Goal: Task Accomplishment & Management: Complete application form

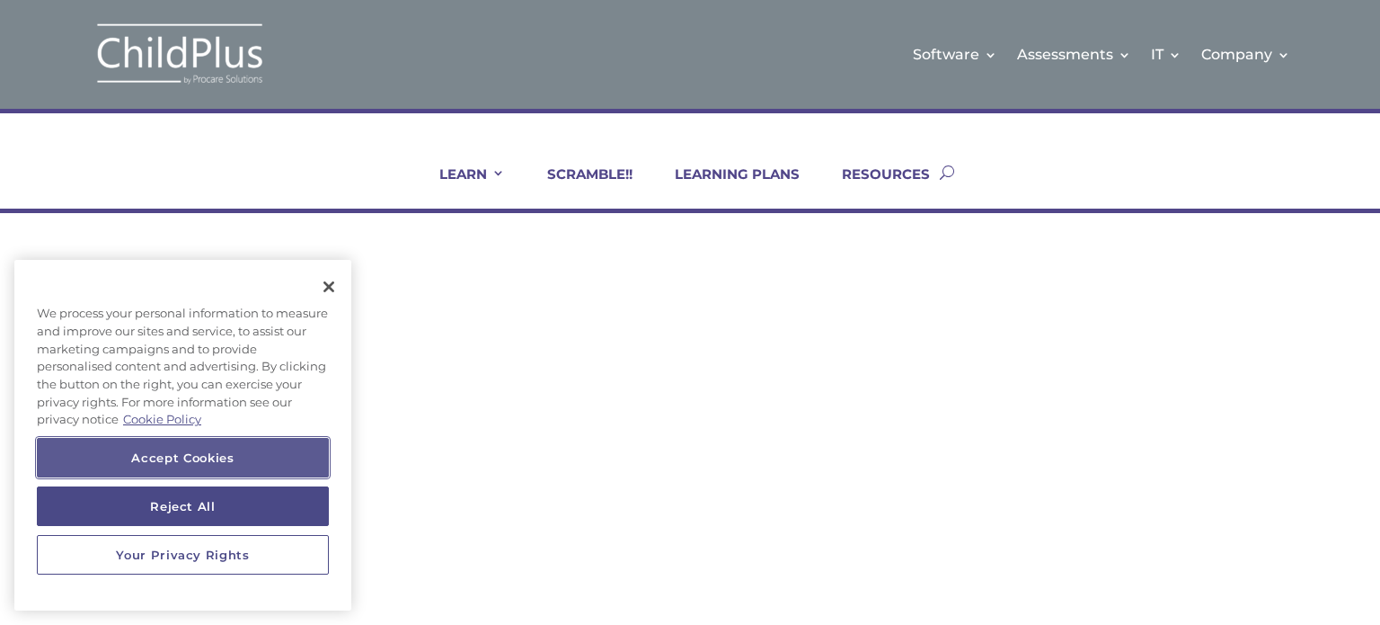
click at [252, 459] on button "Accept Cookies" at bounding box center [183, 458] width 292 height 40
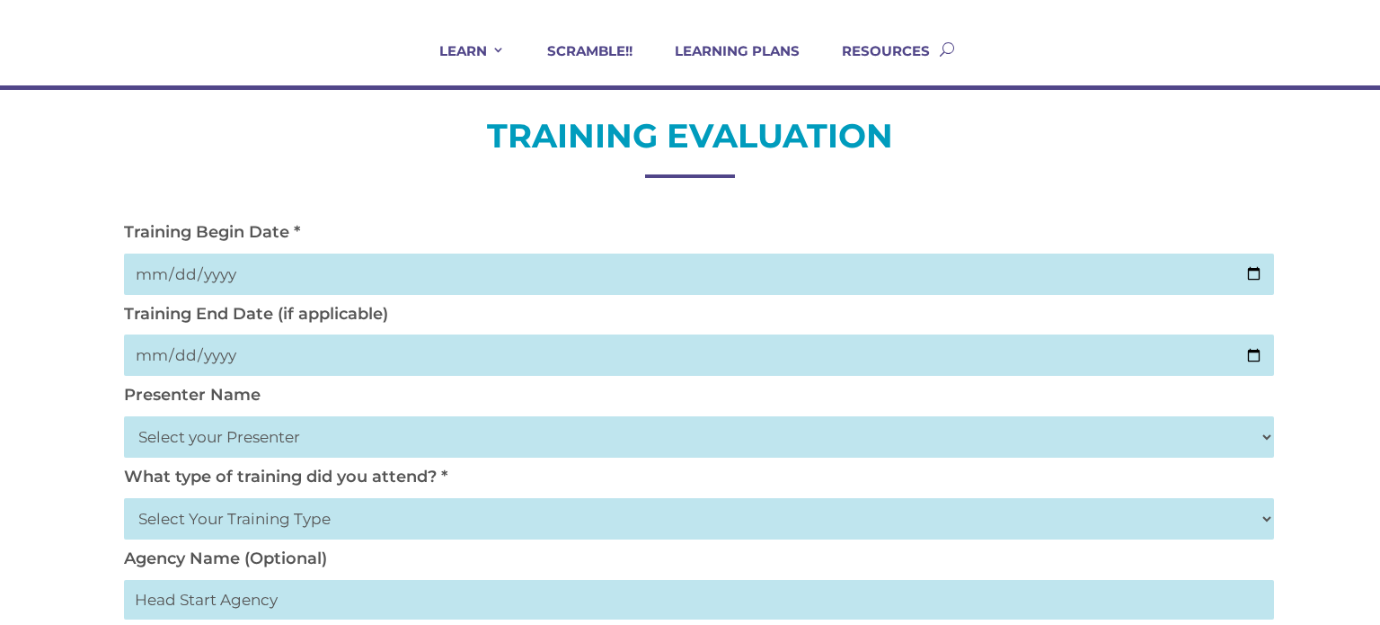
scroll to position [122, 0]
click at [1239, 269] on input "date" at bounding box center [699, 274] width 1150 height 41
click at [641, 433] on select "Select your Presenter Aaron Dickerson Amy Corkery Cindy Coats Danielle Hensley …" at bounding box center [699, 437] width 1150 height 41
select select "Nickerson, Trecia"
click at [124, 417] on select "Select your Presenter Aaron Dickerson Amy Corkery Cindy Coats Danielle Hensley …" at bounding box center [699, 437] width 1150 height 41
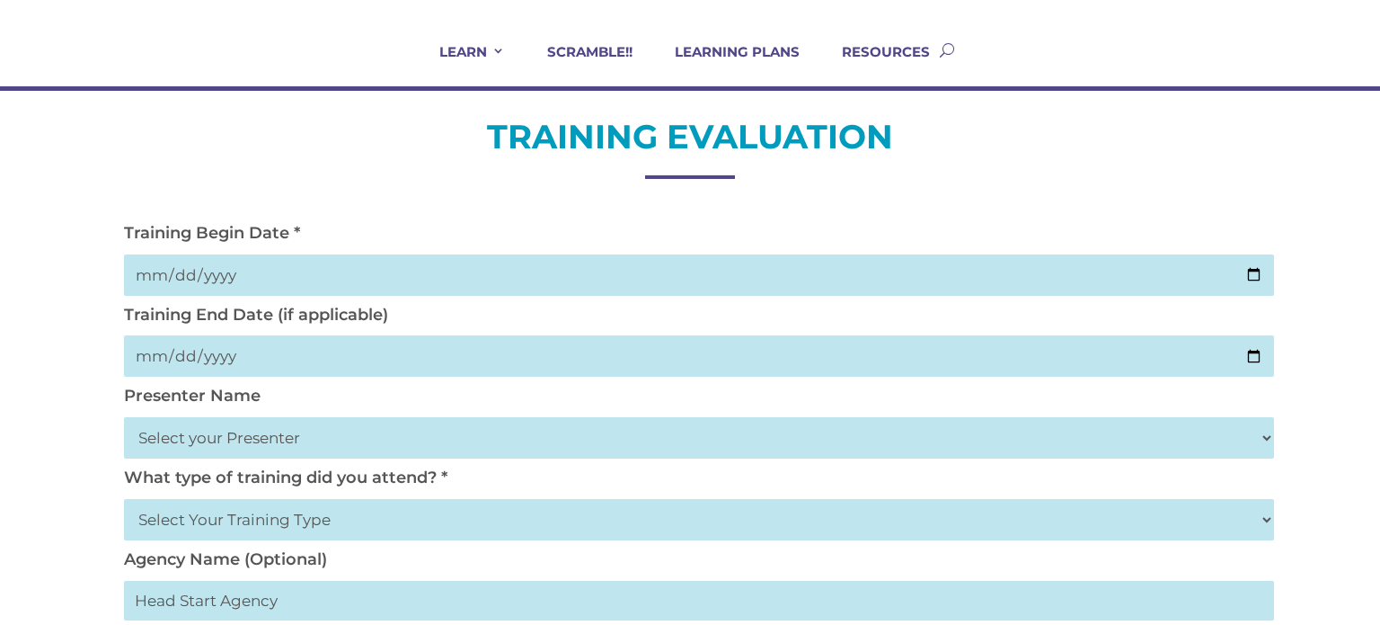
click at [410, 333] on div "Training End Date (if applicable)" at bounding box center [690, 346] width 1150 height 82
click at [1262, 344] on input "date" at bounding box center [699, 355] width 1150 height 41
click at [1258, 353] on input "date" at bounding box center [699, 355] width 1150 height 41
type input "2025-09-05"
click at [1252, 266] on input "date" at bounding box center [699, 274] width 1150 height 41
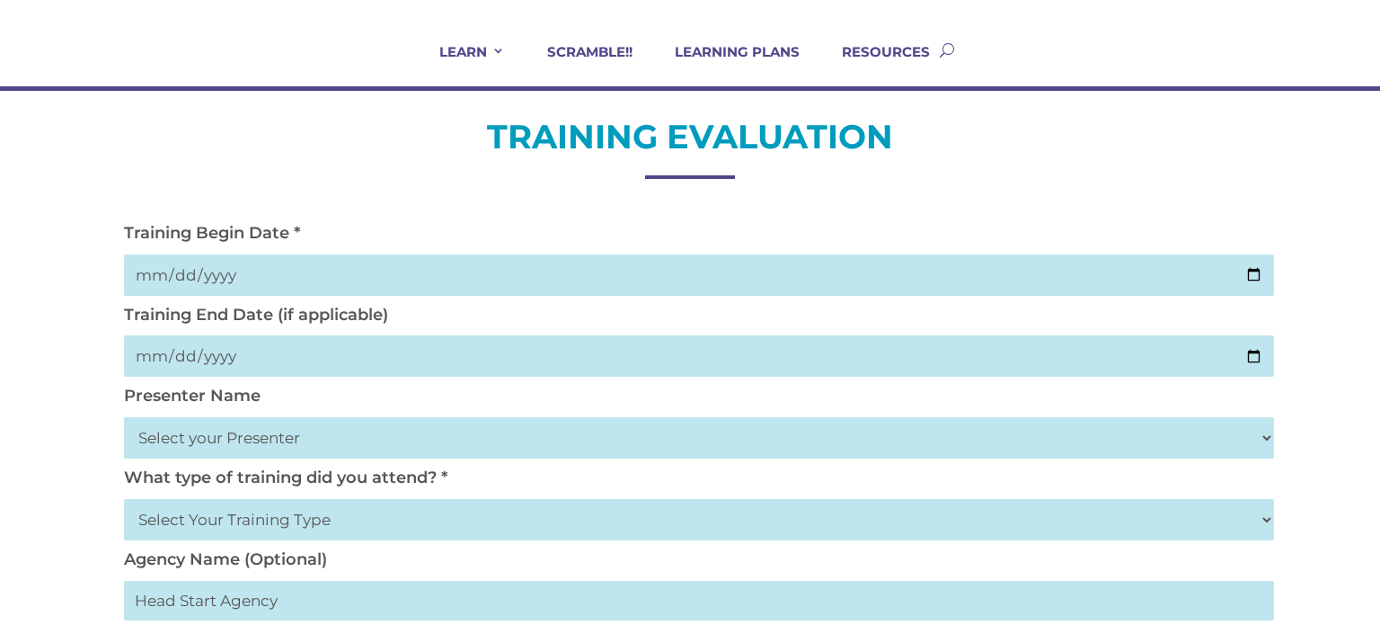
type input "2025-09-03"
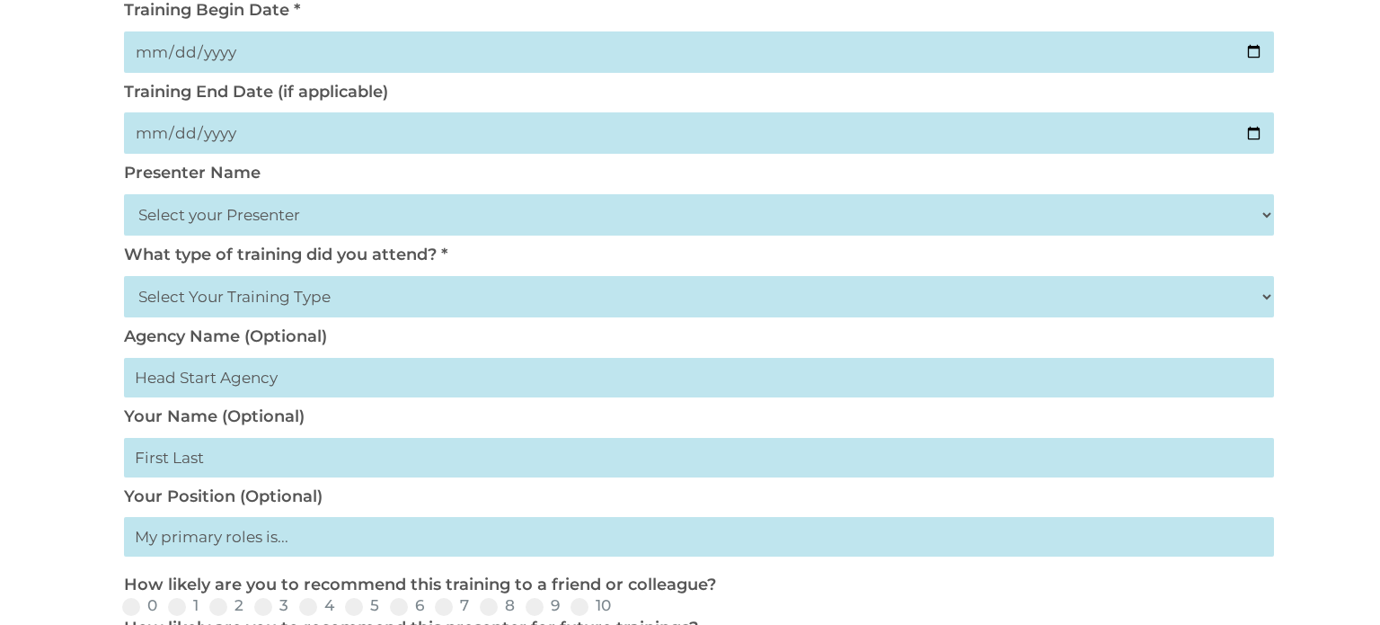
scroll to position [407, 0]
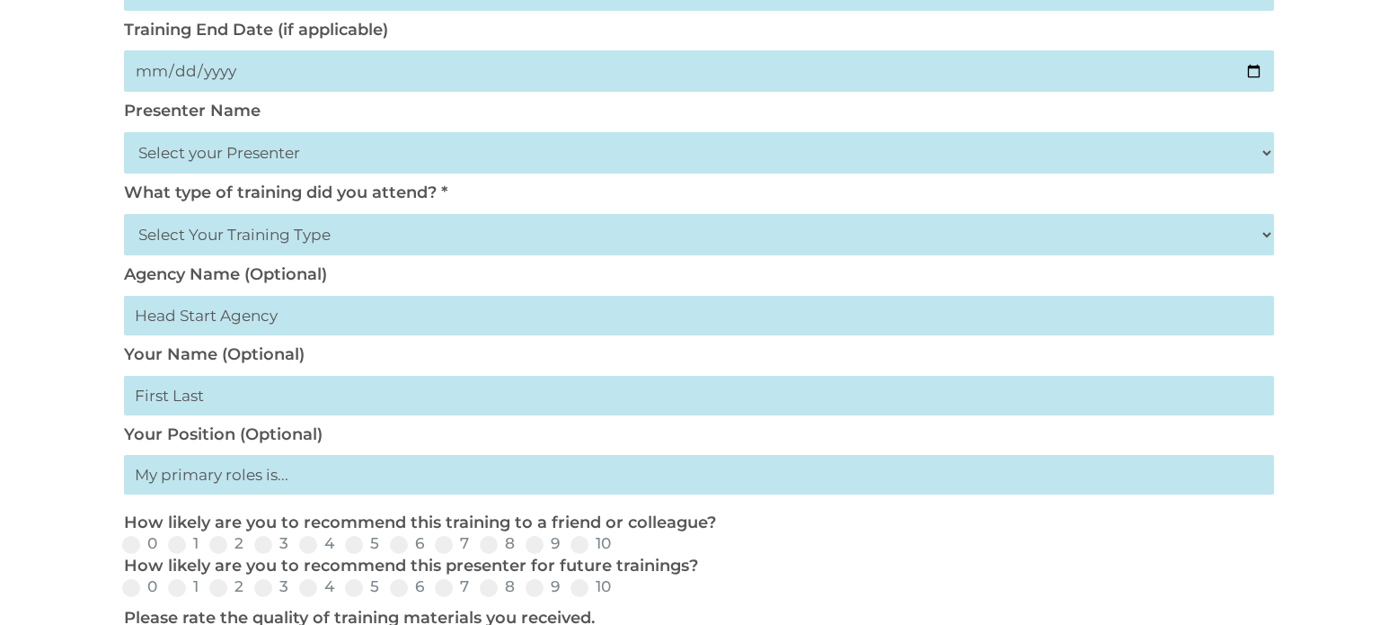
click at [366, 211] on div "What type of training did you attend? * Select Your Training Type On-site (at y…" at bounding box center [690, 223] width 1150 height 82
click at [364, 220] on select "Select Your Training Type On-site (at your agency) Virtual Visit Live Group Web…" at bounding box center [699, 234] width 1150 height 41
select select "On-site (at your agency)"
click at [124, 214] on select "Select Your Training Type On-site (at your agency) Virtual Visit Live Group Web…" at bounding box center [699, 234] width 1150 height 41
click at [313, 323] on input "text" at bounding box center [699, 316] width 1150 height 40
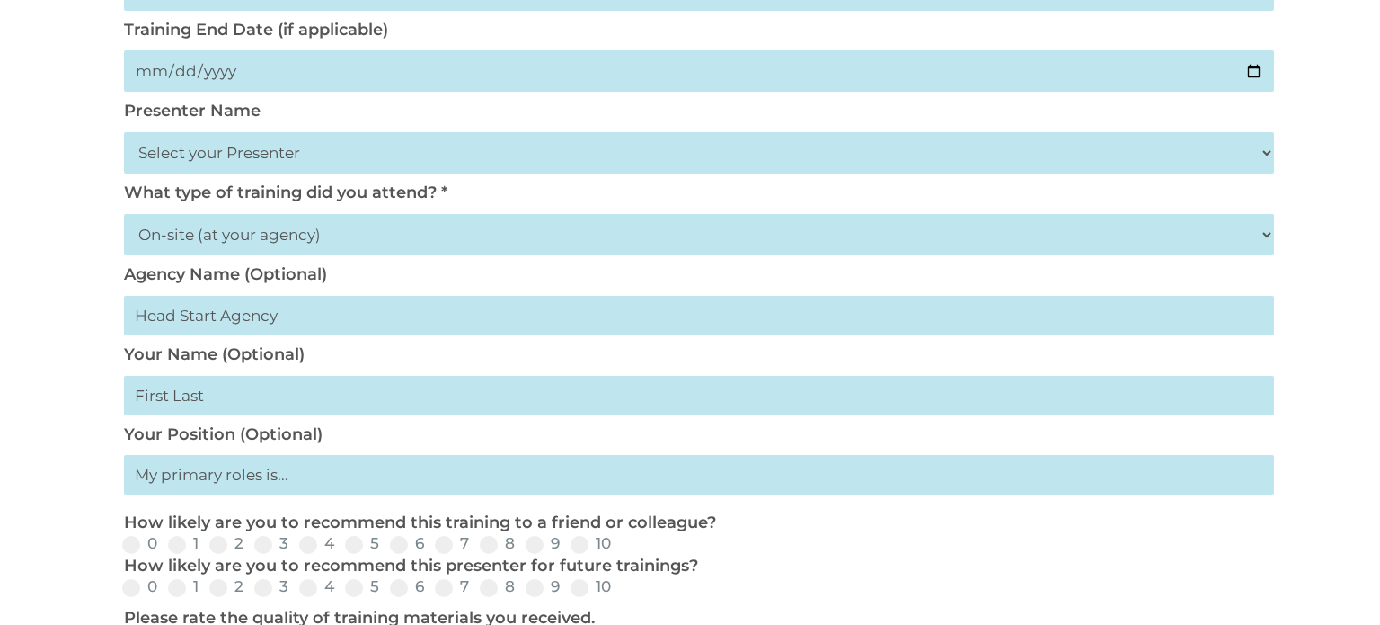
click at [313, 323] on input "text" at bounding box center [699, 316] width 1150 height 40
type input "The Order of the Fishermen Ministry Head Start"
click at [262, 412] on input "text" at bounding box center [699, 396] width 1150 height 40
type input "Gross"
type input "Lead Family Advocate"
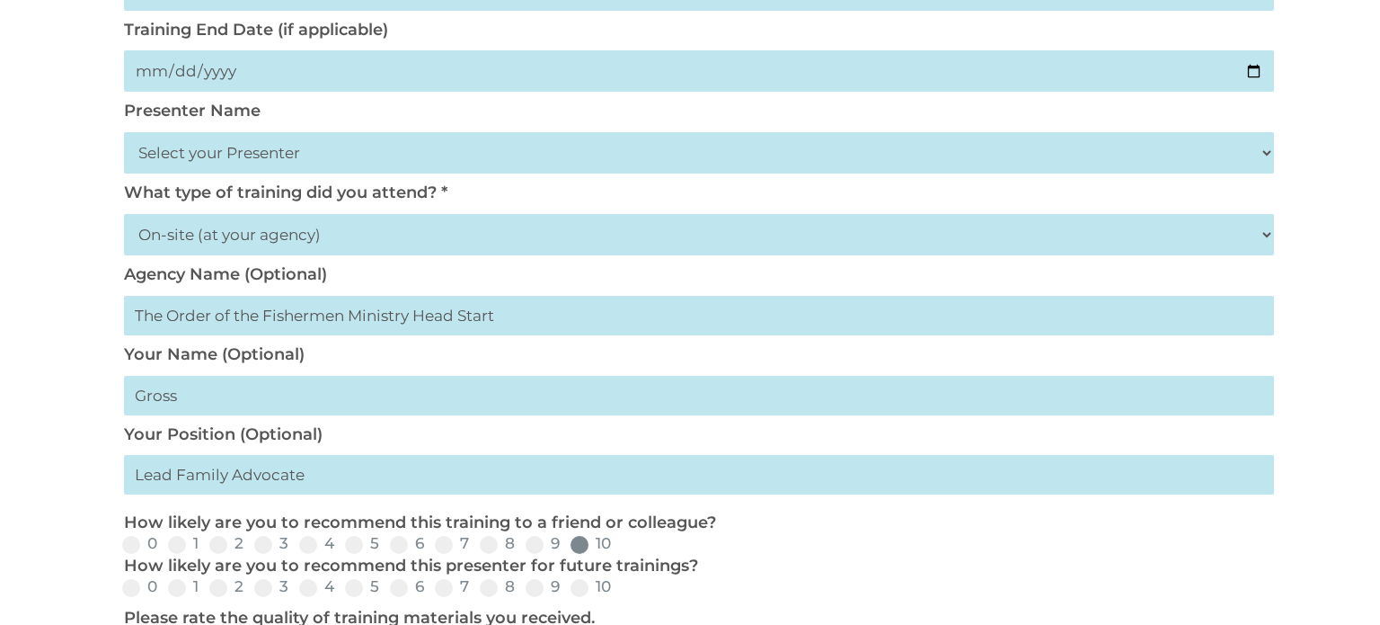
click at [580, 553] on span at bounding box center [580, 545] width 18 height 18
click at [620, 553] on input "10" at bounding box center [626, 551] width 12 height 12
radio input "true"
click at [575, 597] on span at bounding box center [580, 588] width 18 height 18
click at [620, 597] on input "10" at bounding box center [626, 594] width 12 height 12
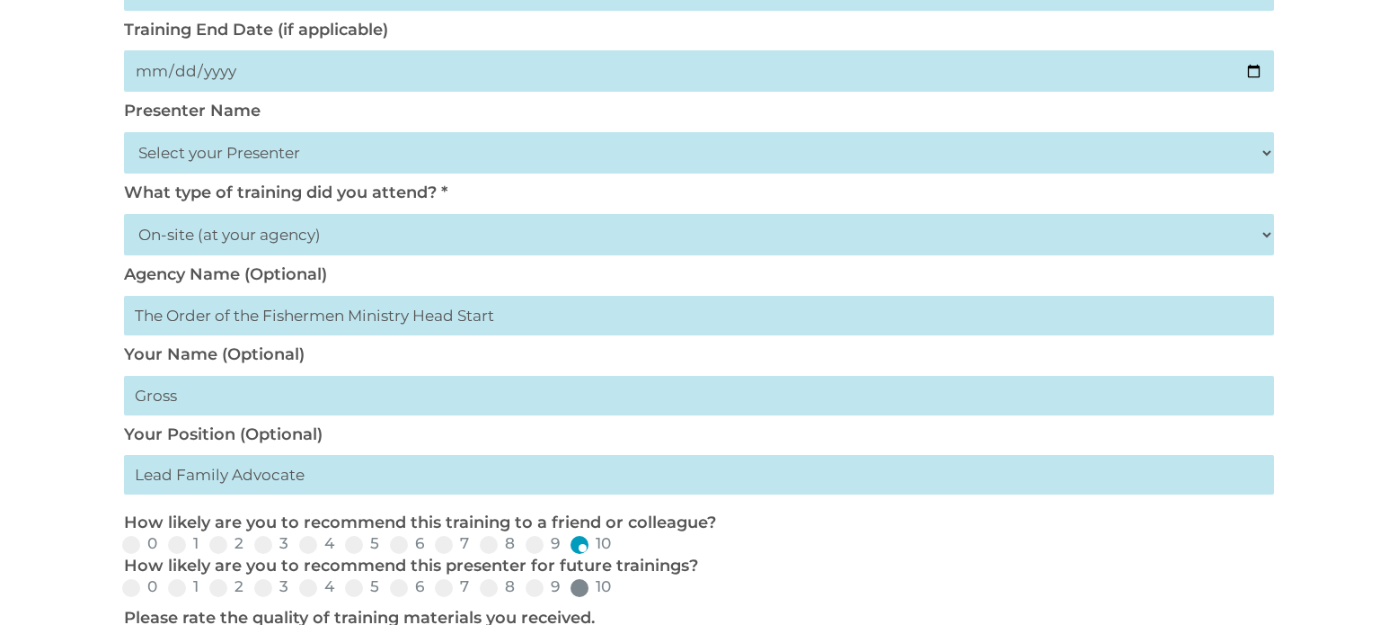
radio input "true"
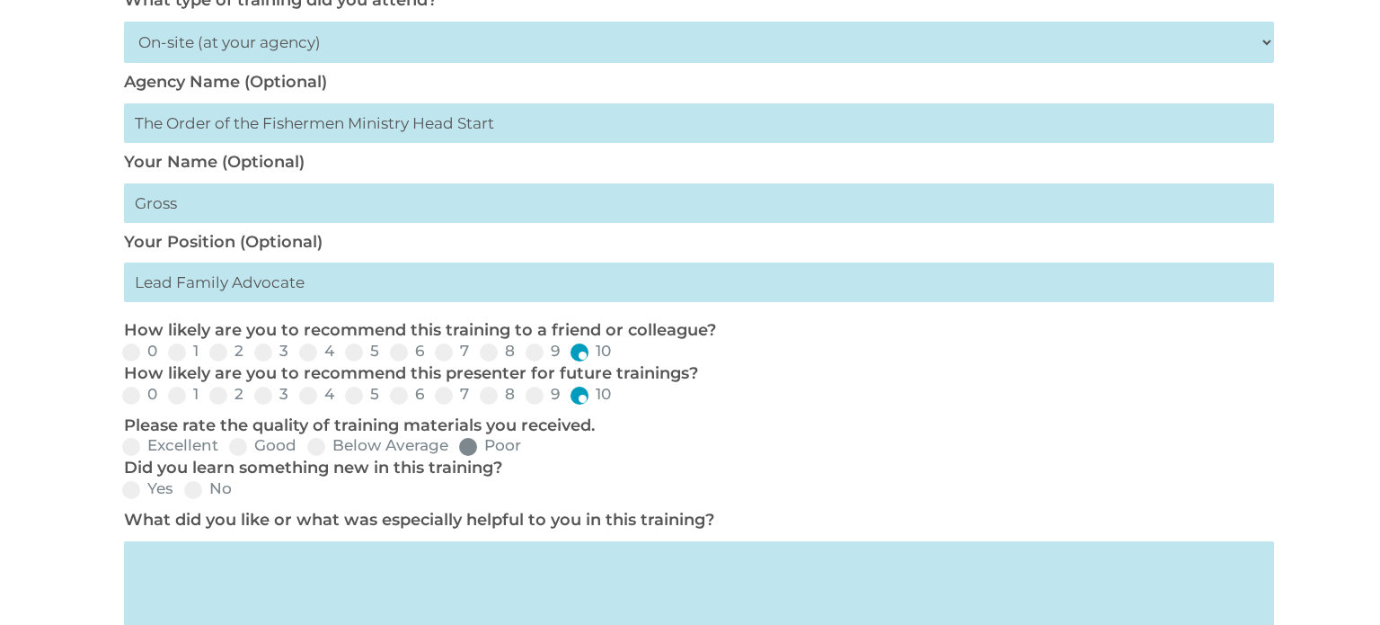
scroll to position [598, 0]
click at [148, 446] on label "Excellent" at bounding box center [170, 446] width 96 height 15
click at [227, 448] on input "Excellent" at bounding box center [233, 454] width 12 height 12
radio input "true"
click at [126, 488] on span at bounding box center [131, 492] width 18 height 18
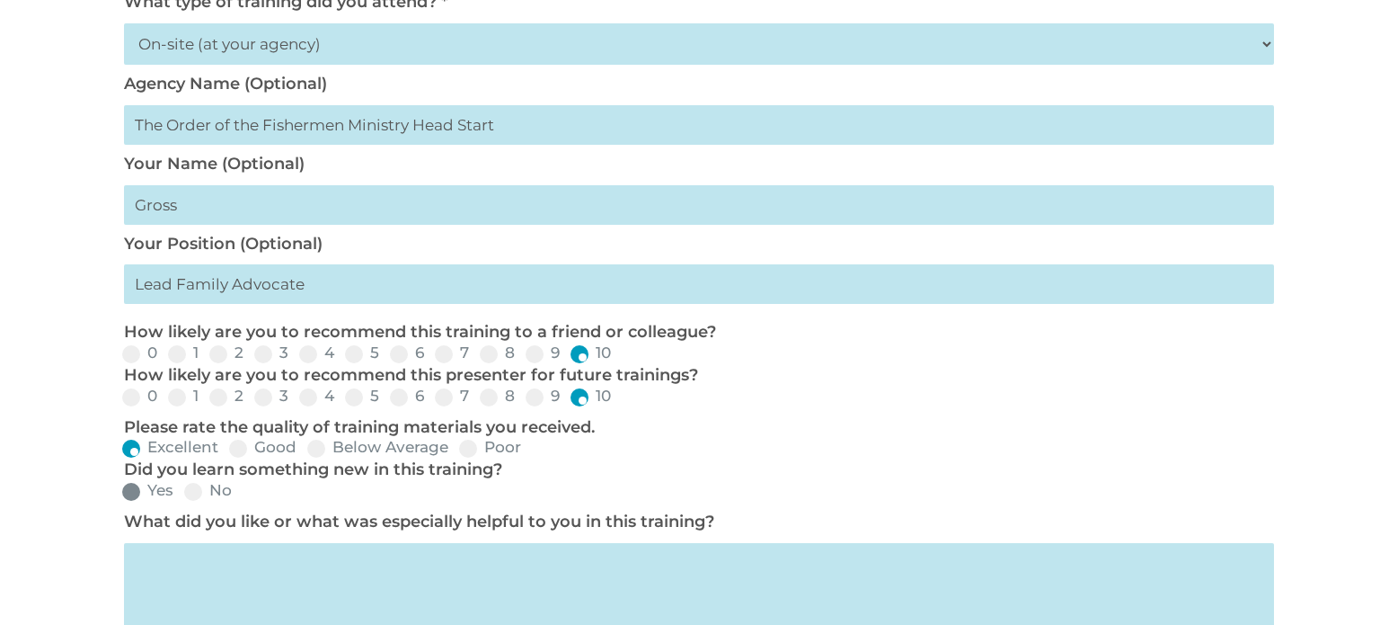
click at [182, 492] on input "Yes" at bounding box center [188, 498] width 12 height 12
radio input "true"
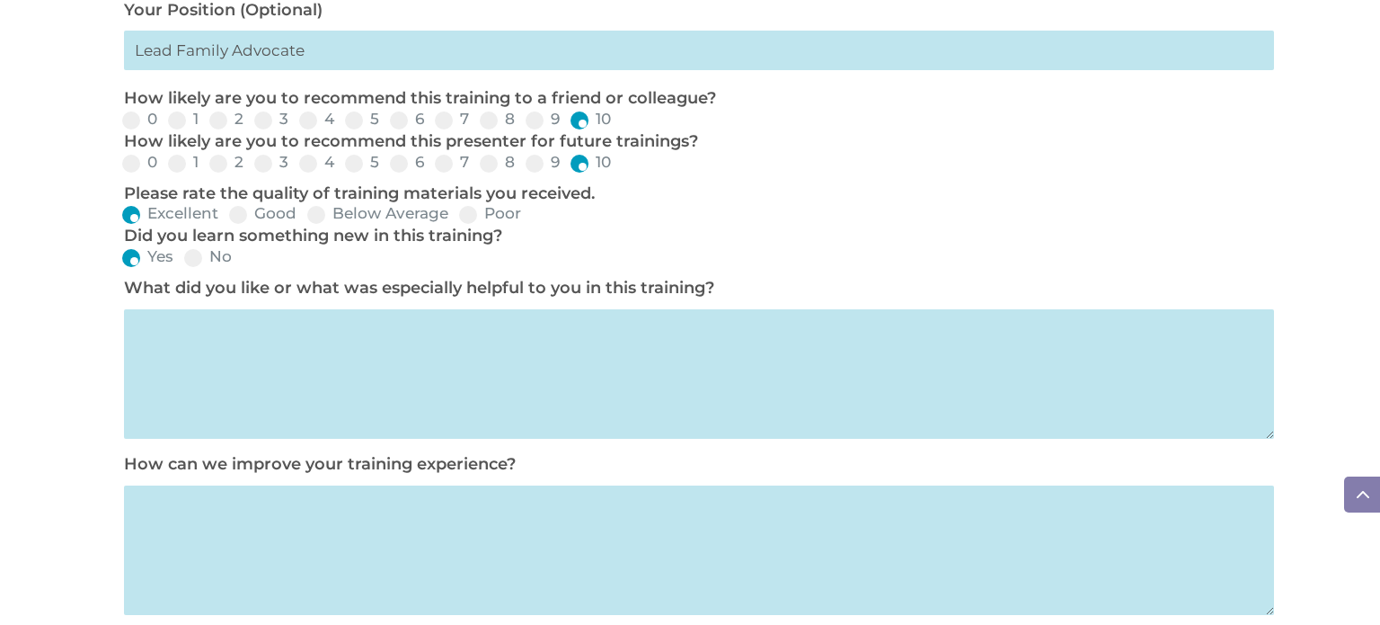
scroll to position [834, 0]
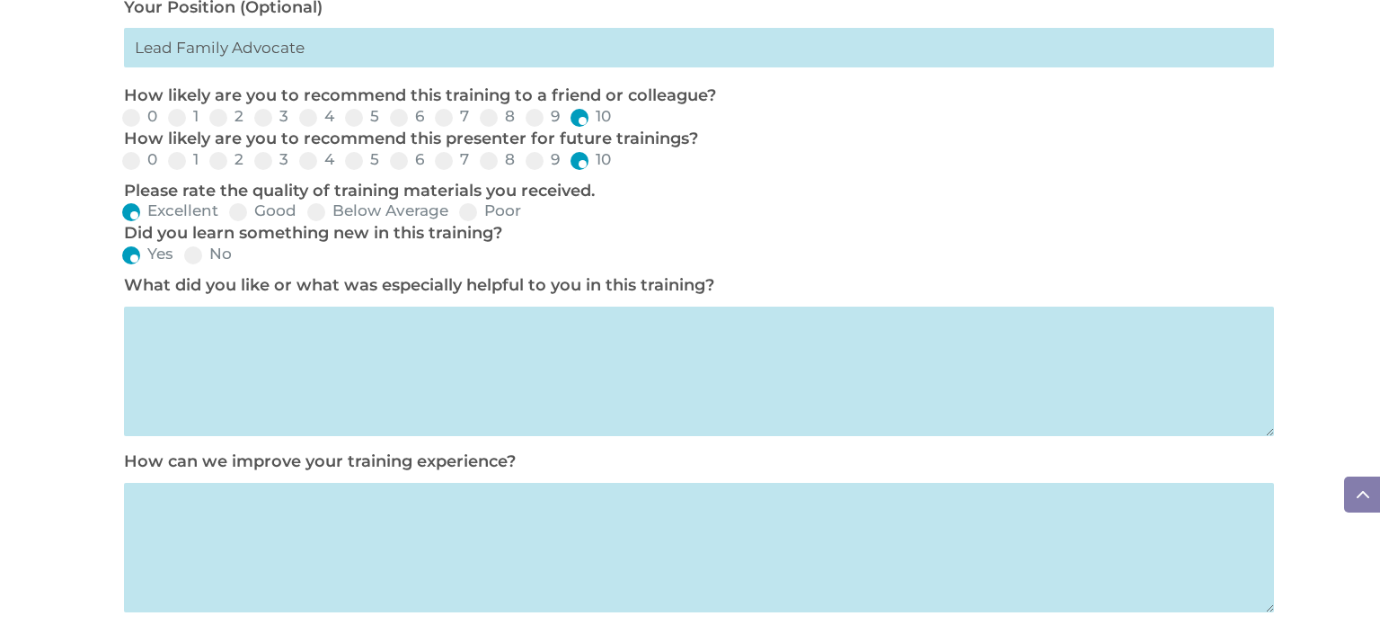
click at [356, 407] on textarea at bounding box center [699, 370] width 1150 height 129
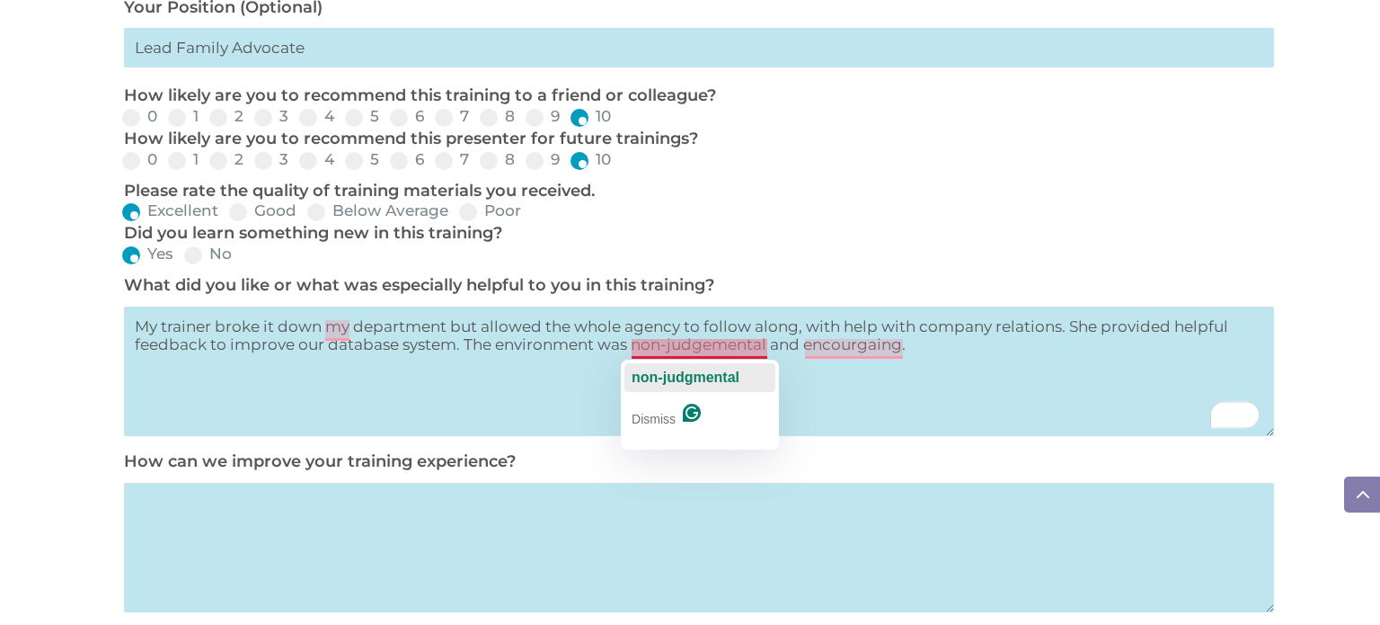
click at [732, 366] on div "non-judgmental" at bounding box center [686, 377] width 108 height 29
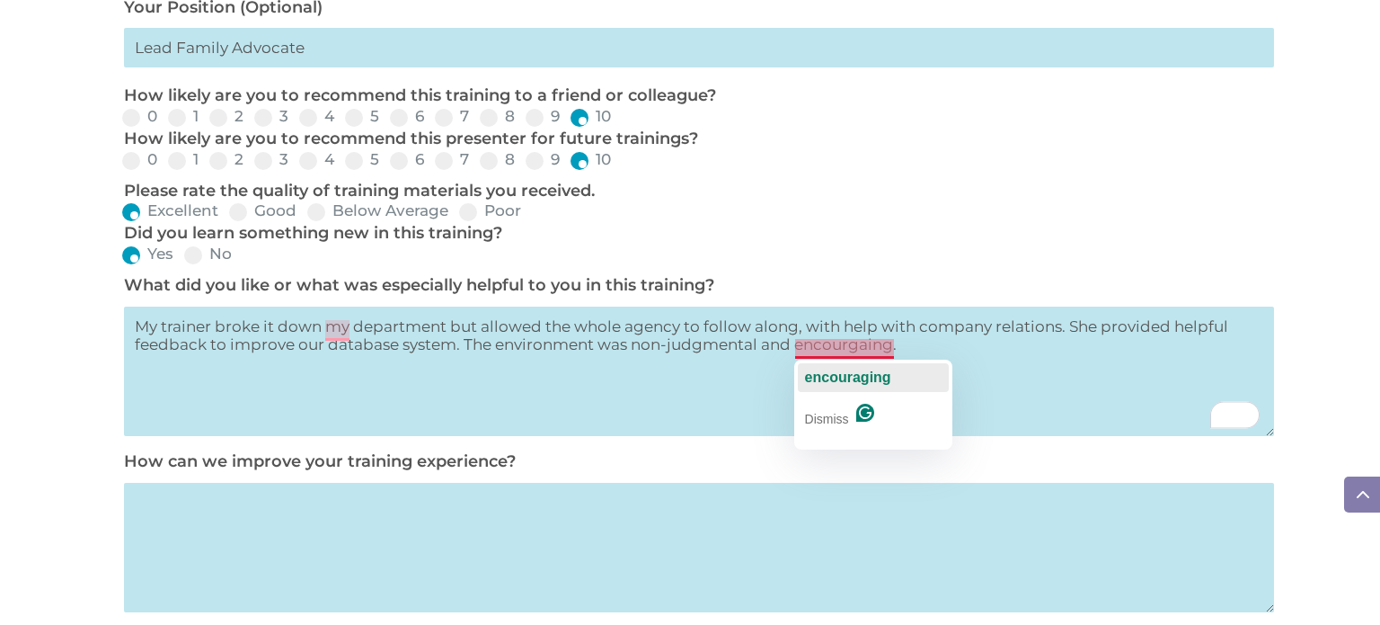
click at [846, 372] on span "encouraging" at bounding box center [848, 376] width 86 height 15
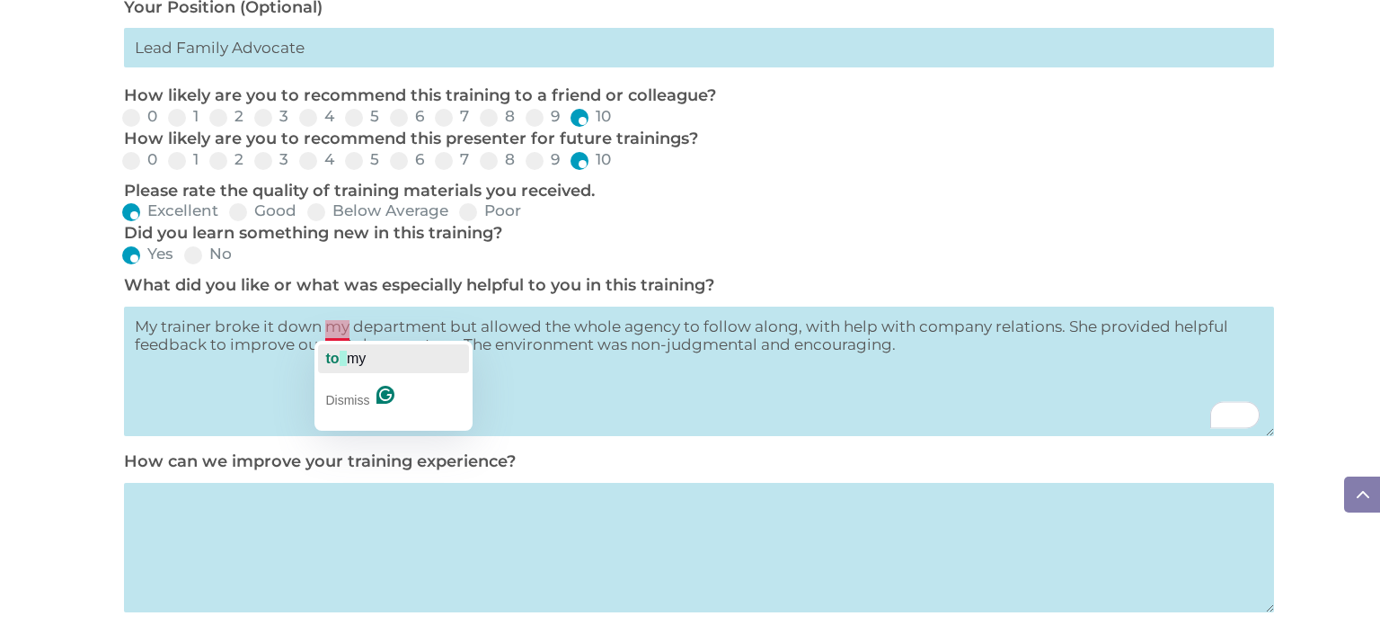
click at [352, 353] on span "my" at bounding box center [356, 357] width 19 height 15
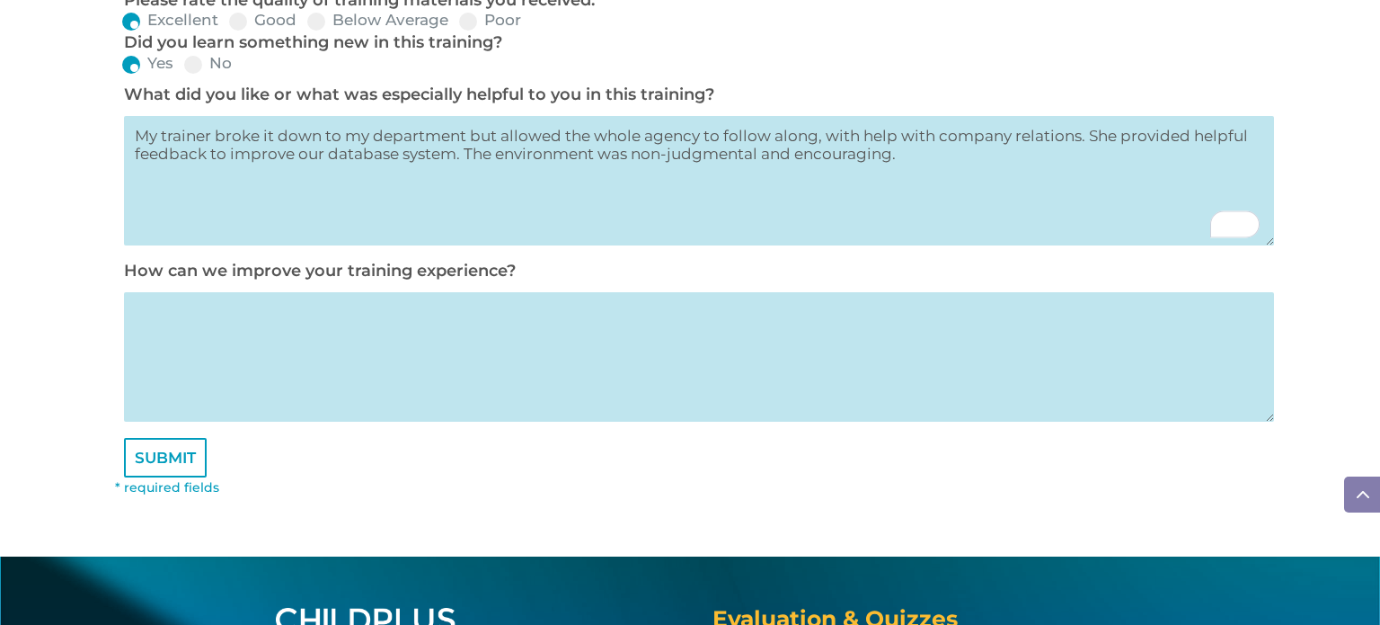
scroll to position [1024, 0]
type textarea "My trainer broke it down to my department but allowed the whole agency to follo…"
click at [315, 373] on textarea at bounding box center [699, 356] width 1150 height 129
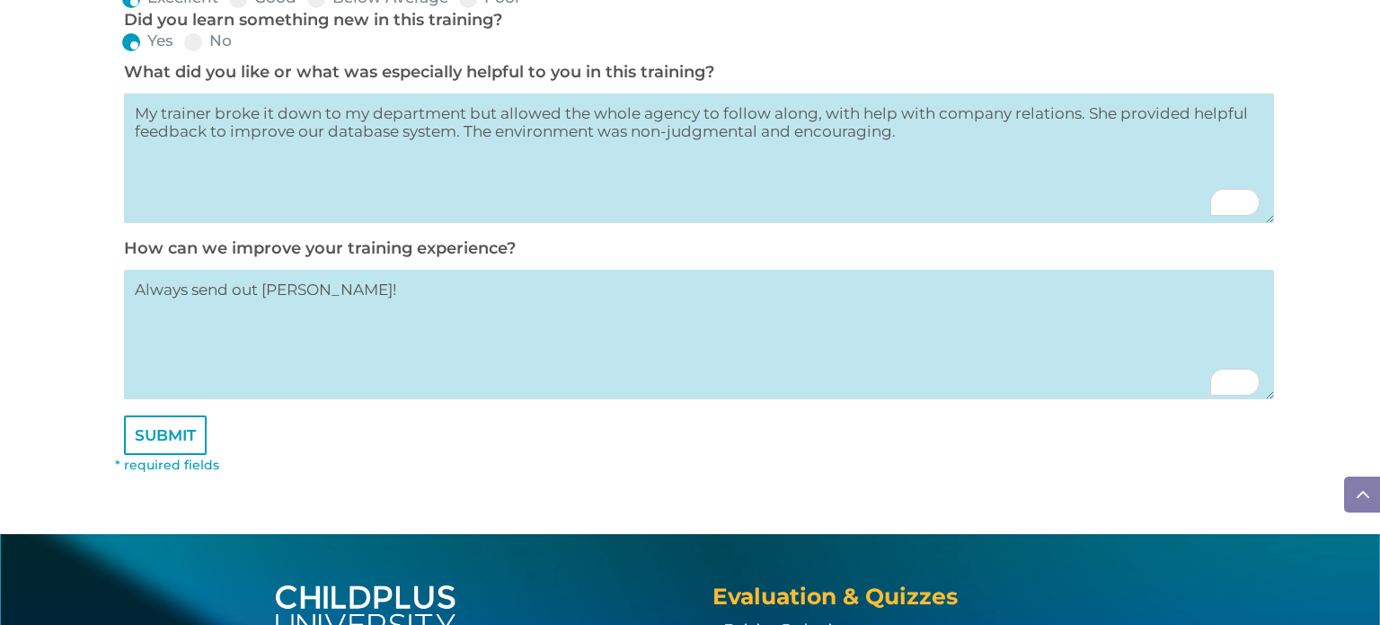
scroll to position [1052, 0]
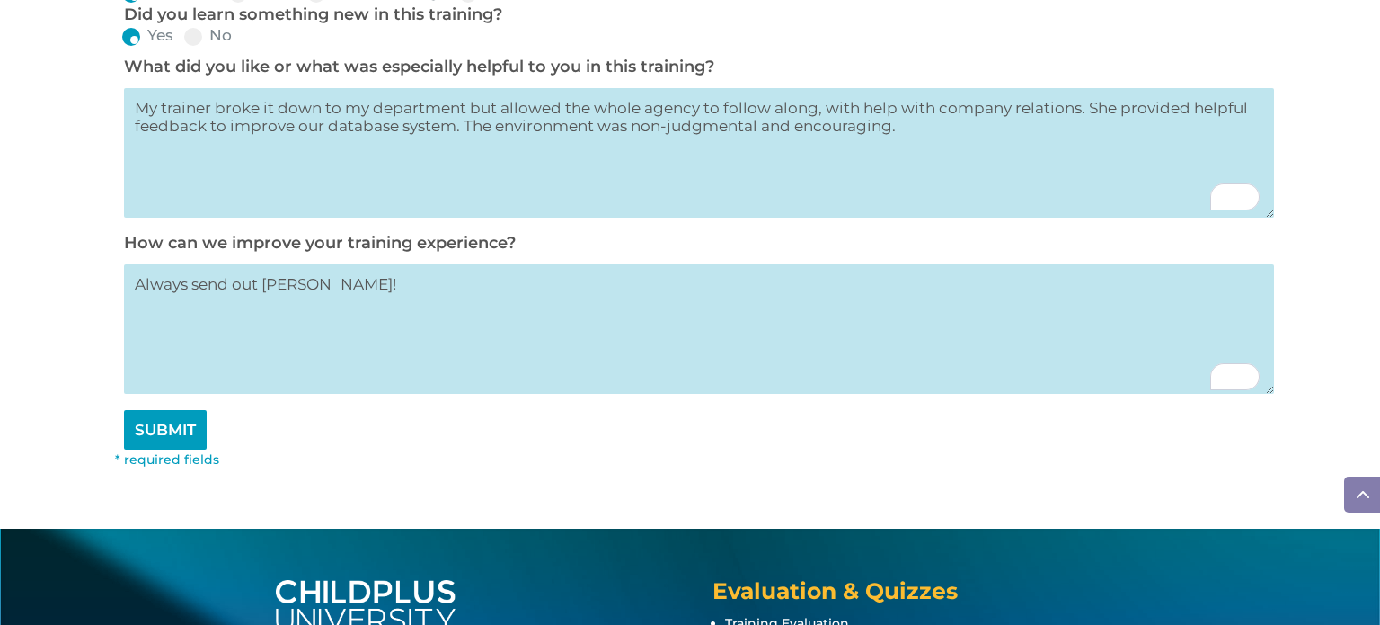
type textarea "Always send out Mrs. Nickerson!"
click at [158, 436] on input "SUBMIT" at bounding box center [165, 430] width 83 height 40
click at [177, 445] on input "SUBMIT" at bounding box center [165, 430] width 83 height 40
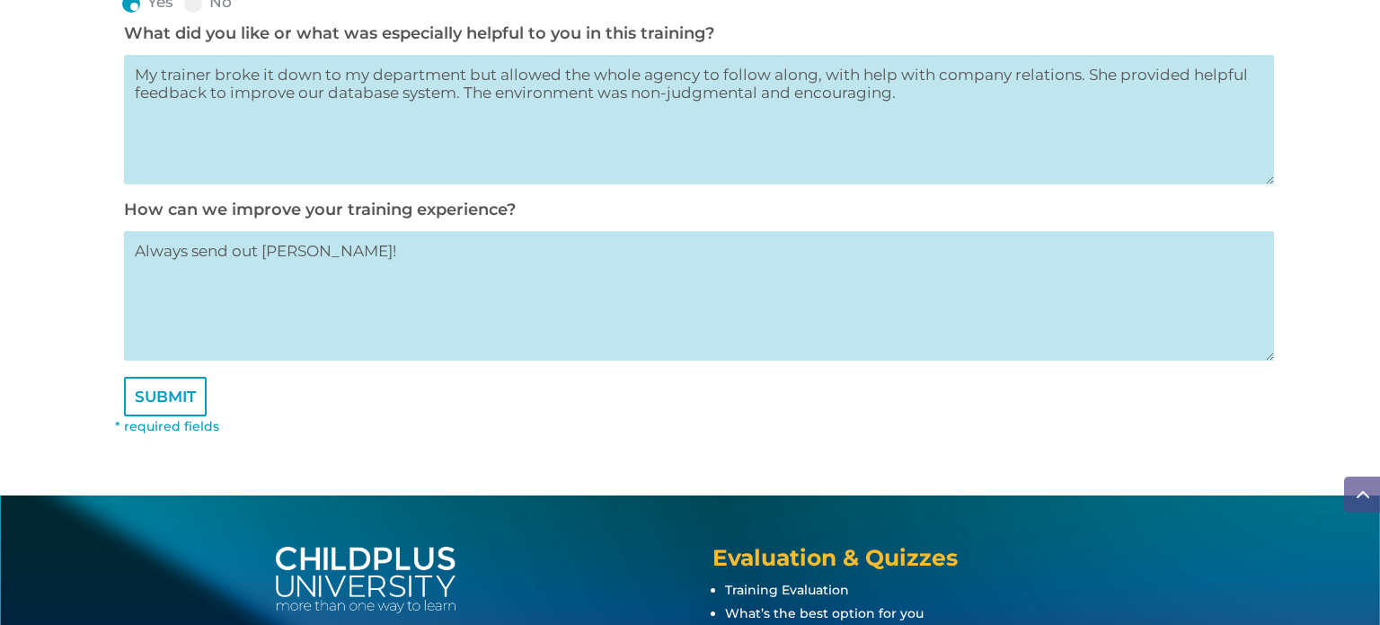
scroll to position [1101, 0]
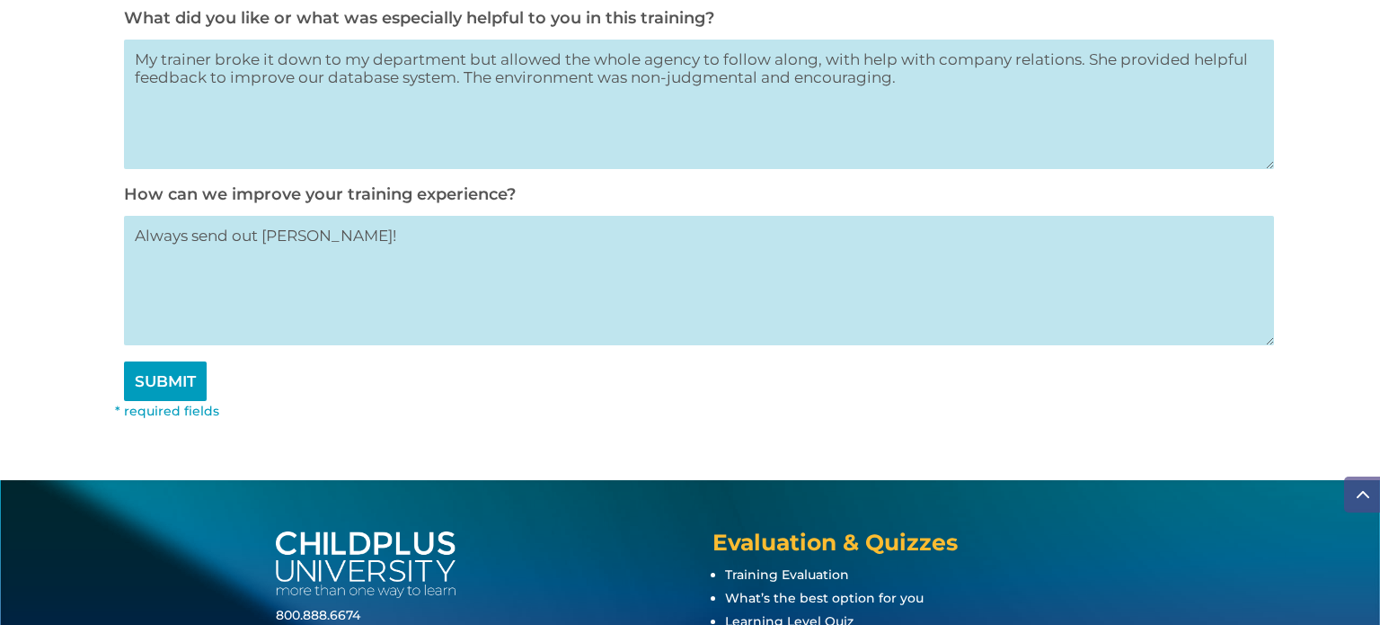
click at [152, 398] on input "SUBMIT" at bounding box center [165, 381] width 83 height 40
click at [158, 390] on input "SUBMIT" at bounding box center [165, 381] width 83 height 40
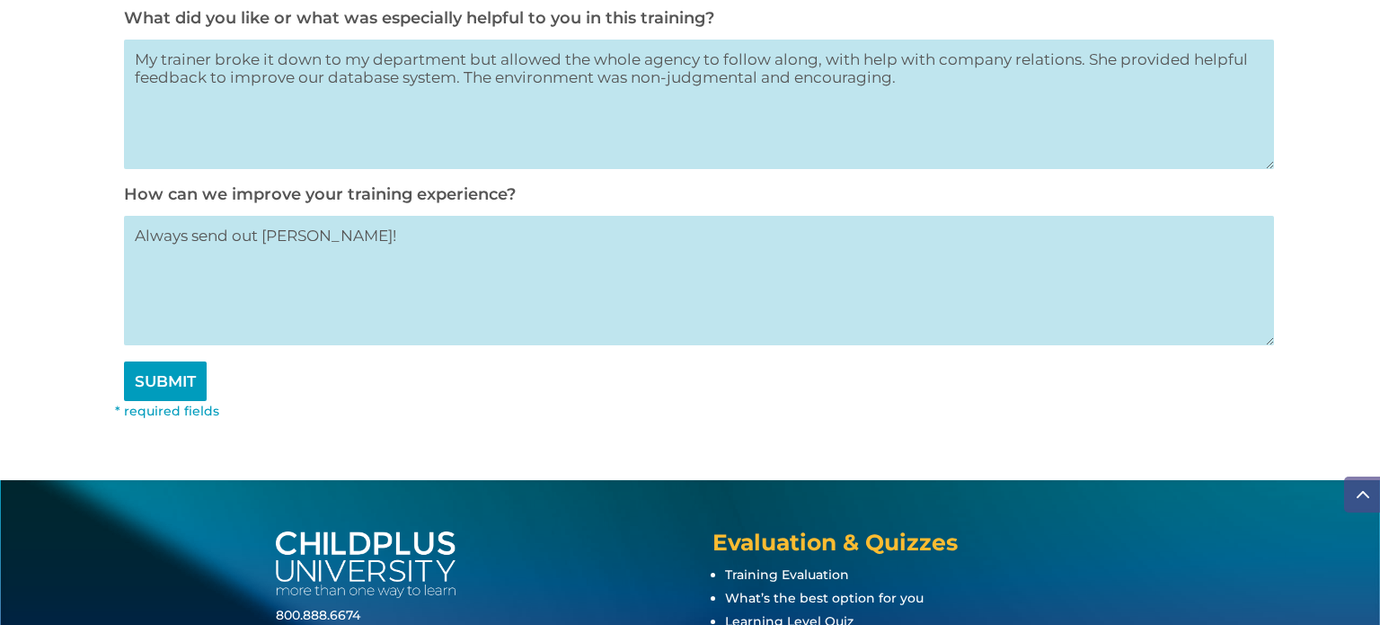
click at [158, 390] on input "SUBMIT" at bounding box center [165, 381] width 83 height 40
